Goal: Transaction & Acquisition: Purchase product/service

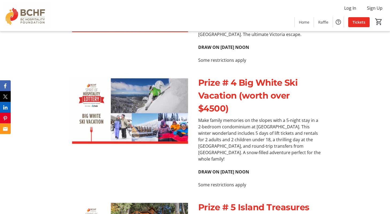
scroll to position [1115, 0]
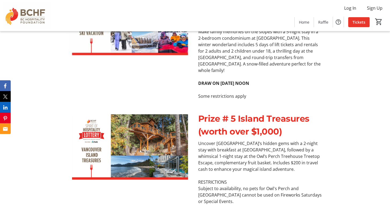
click at [356, 20] on span "Tickets" at bounding box center [359, 22] width 13 height 6
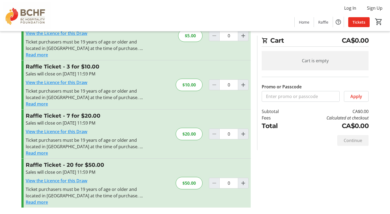
scroll to position [33, 0]
click at [242, 183] on mat-icon "Increment by one" at bounding box center [243, 183] width 6 height 6
type input "2"
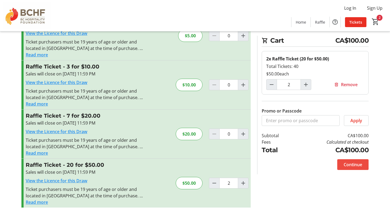
click at [352, 166] on span "Continue" at bounding box center [353, 164] width 18 height 6
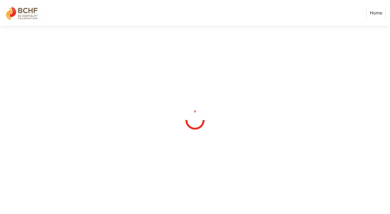
select select "CA"
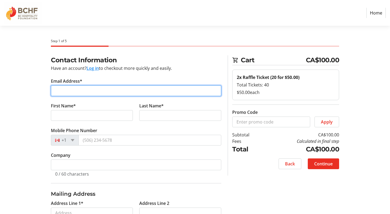
type input "[EMAIL_ADDRESS][DOMAIN_NAME]"
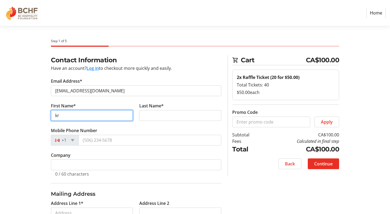
type input "k"
type input "[PERSON_NAME]"
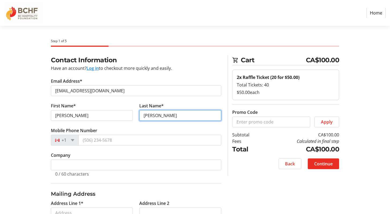
type input "[PERSON_NAME]"
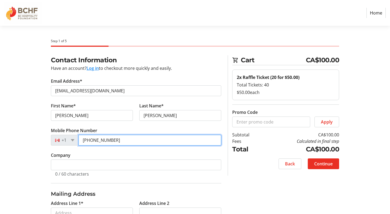
type input "[PHONE_NUMBER]"
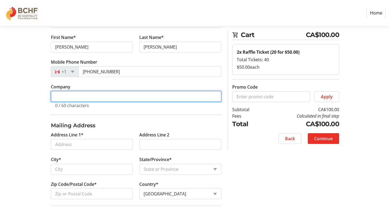
scroll to position [73, 0]
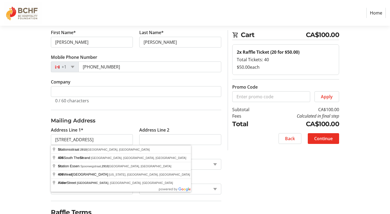
click at [35, 154] on div "Contact Information Have an account? Log in to checkout more quickly and easily…" at bounding box center [195, 133] width 354 height 303
click at [64, 138] on input "[STREET_ADDRESS]" at bounding box center [92, 139] width 82 height 11
type input "[STREET_ADDRESS]"
click at [36, 154] on div "Contact Information Have an account? Log in to checkout more quickly and easily…" at bounding box center [195, 133] width 354 height 303
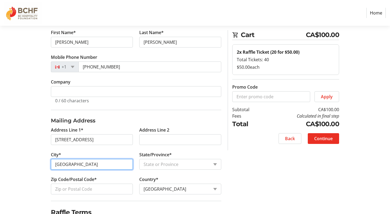
type input "[GEOGRAPHIC_DATA]"
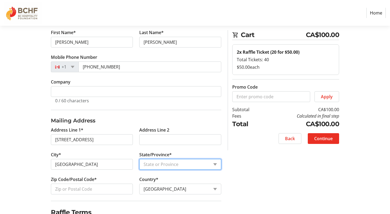
select select "BC"
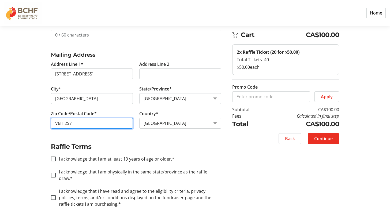
scroll to position [139, 0]
type input "V6H 2S7"
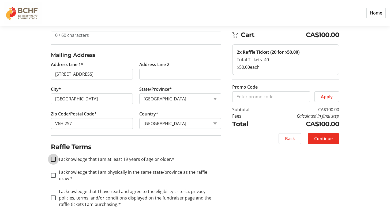
click at [54, 159] on input "I acknowledge that I am at least 19 years of age or older.*" at bounding box center [53, 159] width 5 height 5
checkbox input "true"
click at [54, 174] on div at bounding box center [53, 175] width 13 height 13
checkbox input "true"
click at [52, 195] on input "I acknowledge that I have read and agree to the eligibility criteria, privacy p…" at bounding box center [53, 197] width 5 height 5
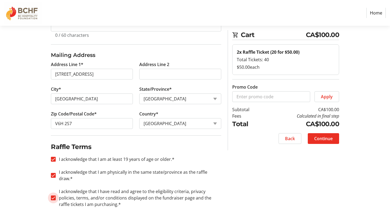
checkbox input "true"
click at [325, 139] on span "Continue" at bounding box center [323, 138] width 18 height 6
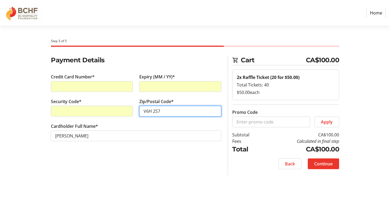
type input "V6H 2S7"
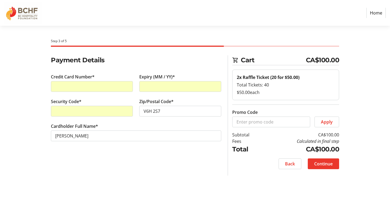
click at [323, 158] on span at bounding box center [323, 163] width 31 height 13
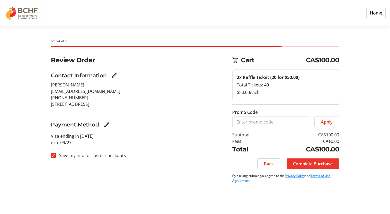
click at [324, 162] on span "Complete Purchase" at bounding box center [313, 163] width 40 height 6
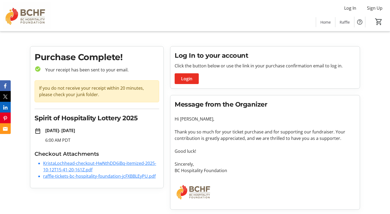
scroll to position [3, 0]
click at [347, 24] on span "Raffle" at bounding box center [345, 22] width 10 height 6
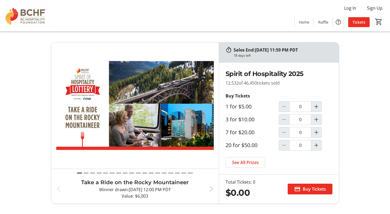
click at [210, 189] on span "button" at bounding box center [211, 188] width 6 height 6
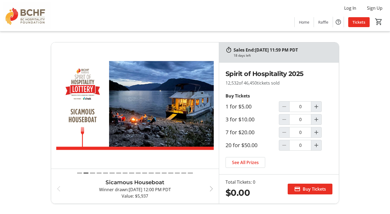
click at [210, 189] on span "button" at bounding box center [211, 188] width 6 height 6
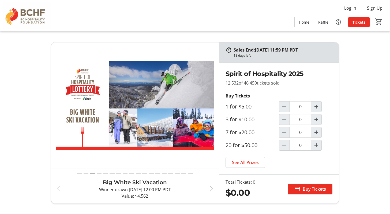
click at [210, 189] on span "button" at bounding box center [211, 188] width 6 height 6
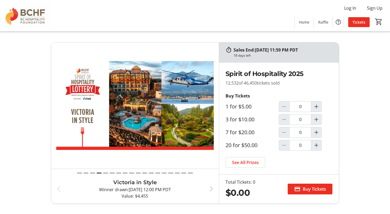
click at [210, 189] on span "button" at bounding box center [211, 188] width 6 height 6
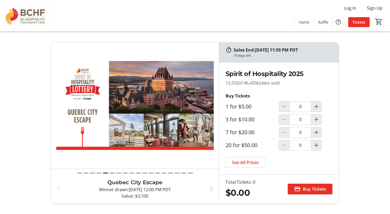
click at [210, 189] on span "button" at bounding box center [211, 188] width 6 height 6
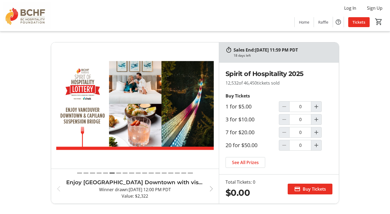
click at [210, 189] on span "button" at bounding box center [211, 188] width 6 height 6
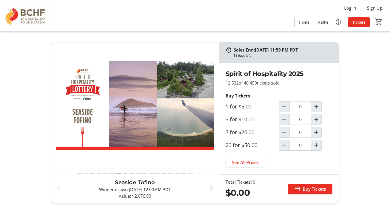
click at [210, 189] on span "button" at bounding box center [211, 188] width 6 height 6
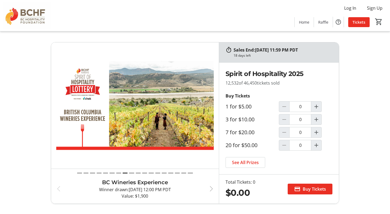
click at [211, 190] on span "button" at bounding box center [211, 188] width 6 height 6
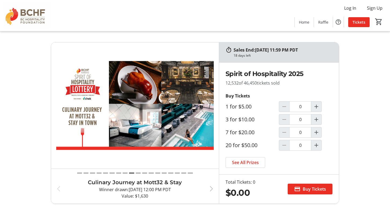
click at [211, 190] on span "button" at bounding box center [211, 188] width 6 height 6
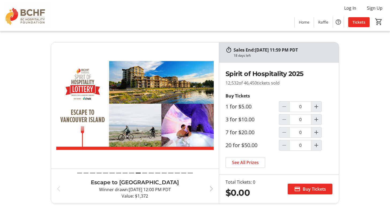
click at [211, 190] on span "button" at bounding box center [211, 188] width 6 height 6
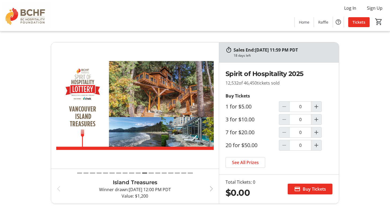
click at [211, 190] on span "button" at bounding box center [211, 188] width 6 height 6
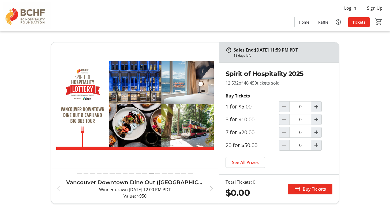
click at [211, 190] on span "button" at bounding box center [211, 188] width 6 height 6
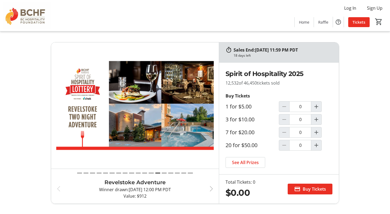
click at [211, 191] on span "button" at bounding box center [211, 188] width 6 height 6
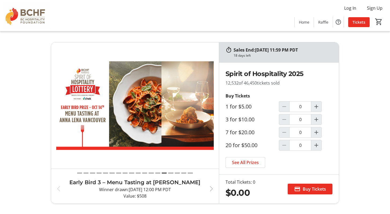
click at [211, 190] on span "button" at bounding box center [211, 188] width 6 height 6
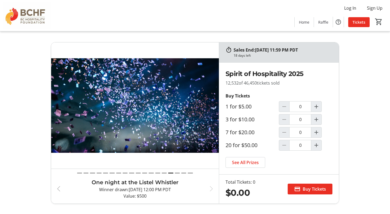
click at [59, 184] on button "Previous" at bounding box center [63, 188] width 25 height 21
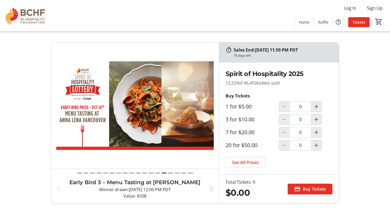
click at [209, 187] on span "button" at bounding box center [211, 188] width 6 height 6
